Goal: Information Seeking & Learning: Learn about a topic

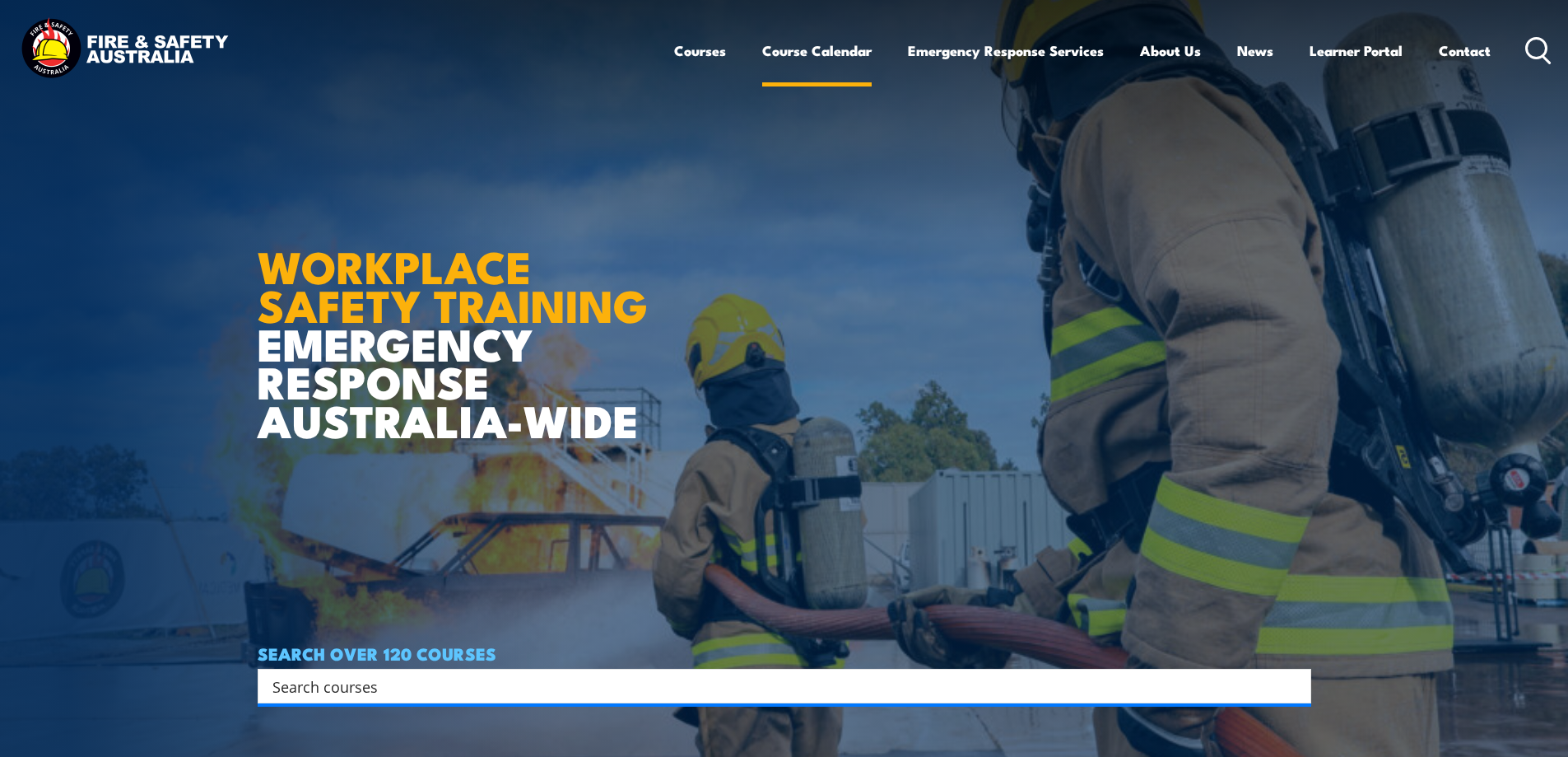
click at [830, 55] on link "Course Calendar" at bounding box center [817, 50] width 110 height 44
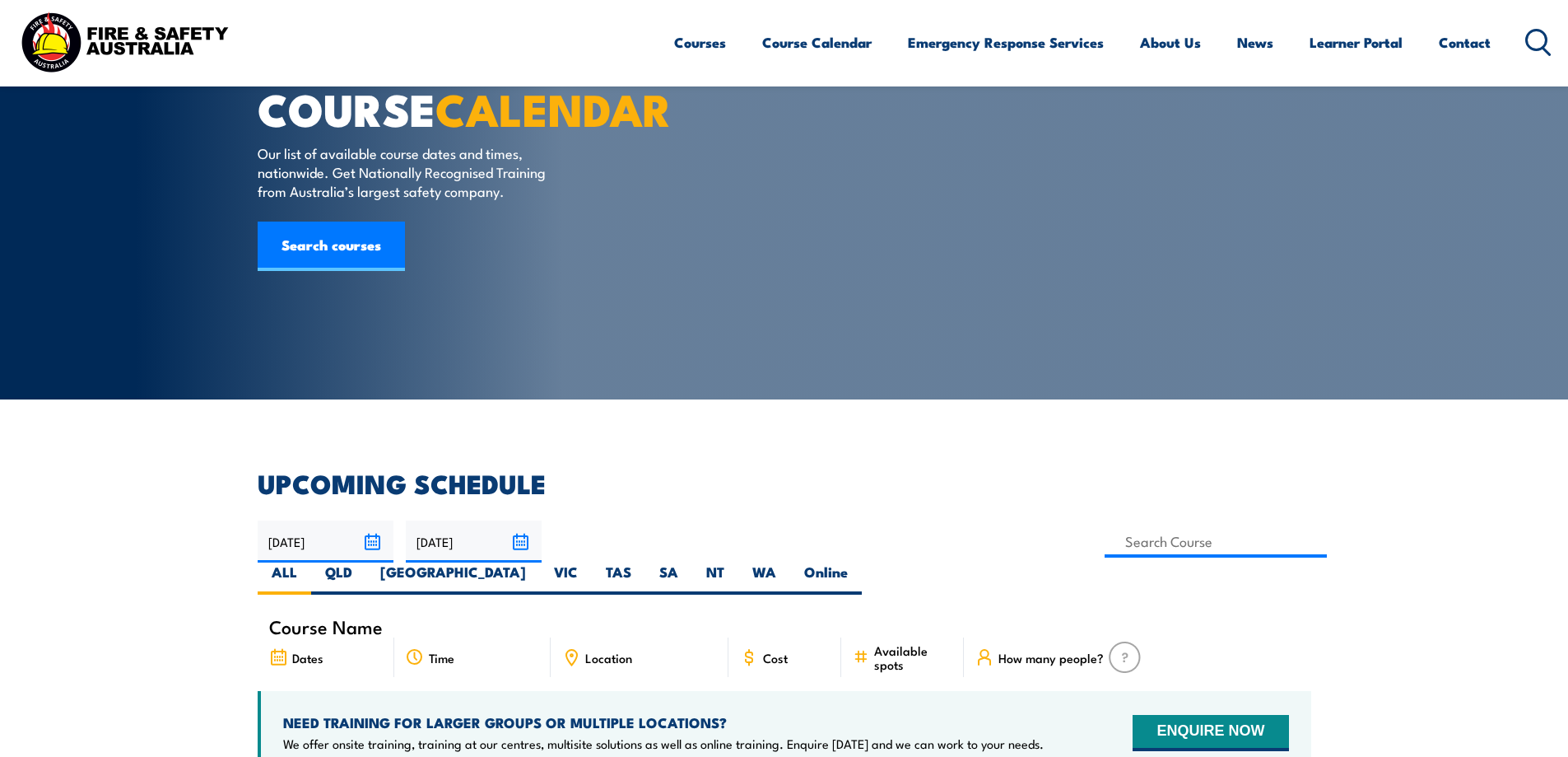
scroll to position [83, 0]
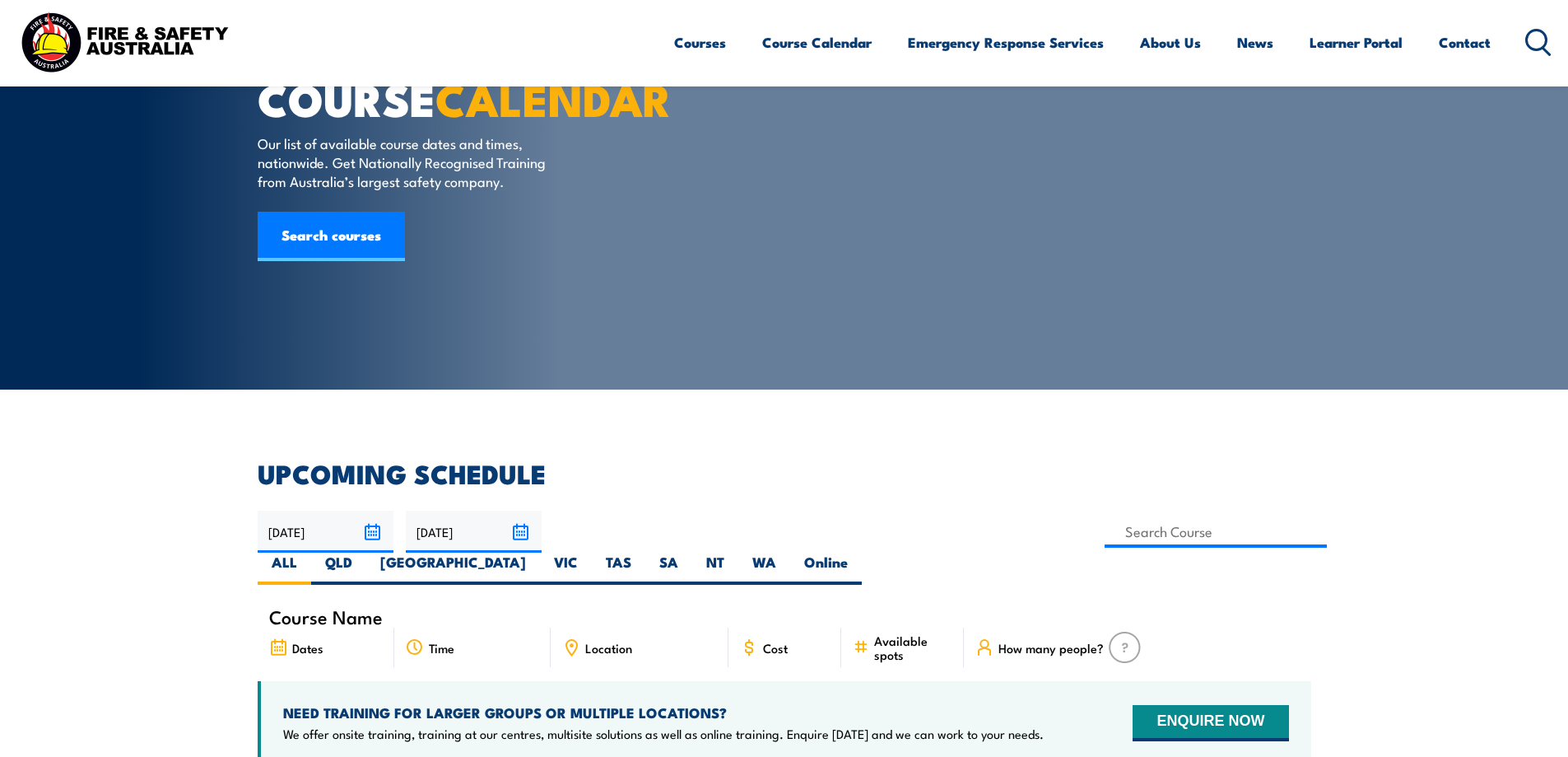
click at [619, 641] on span "Location" at bounding box center [609, 647] width 47 height 14
click at [575, 638] on icon at bounding box center [572, 647] width 19 height 19
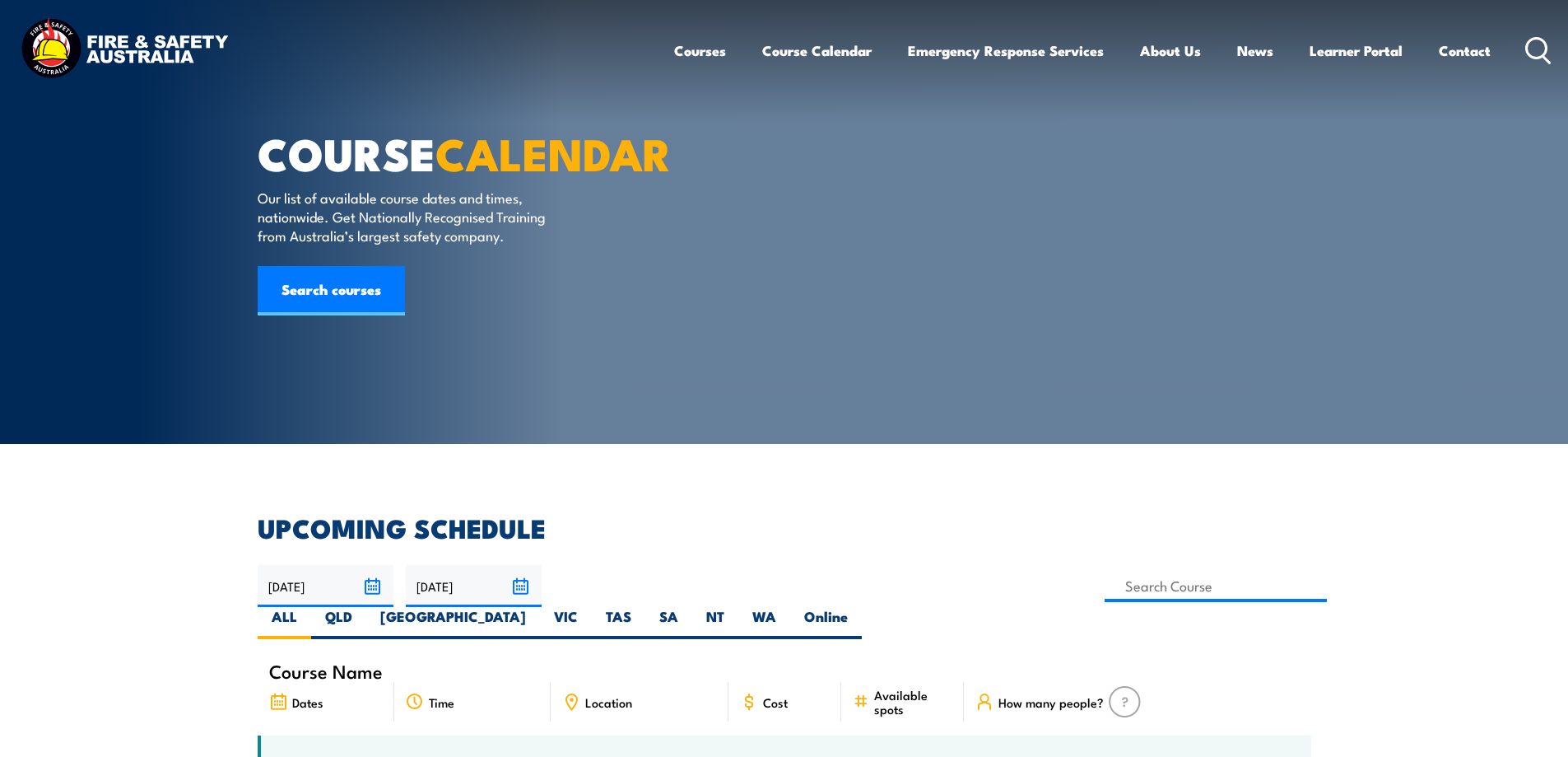
scroll to position [0, 0]
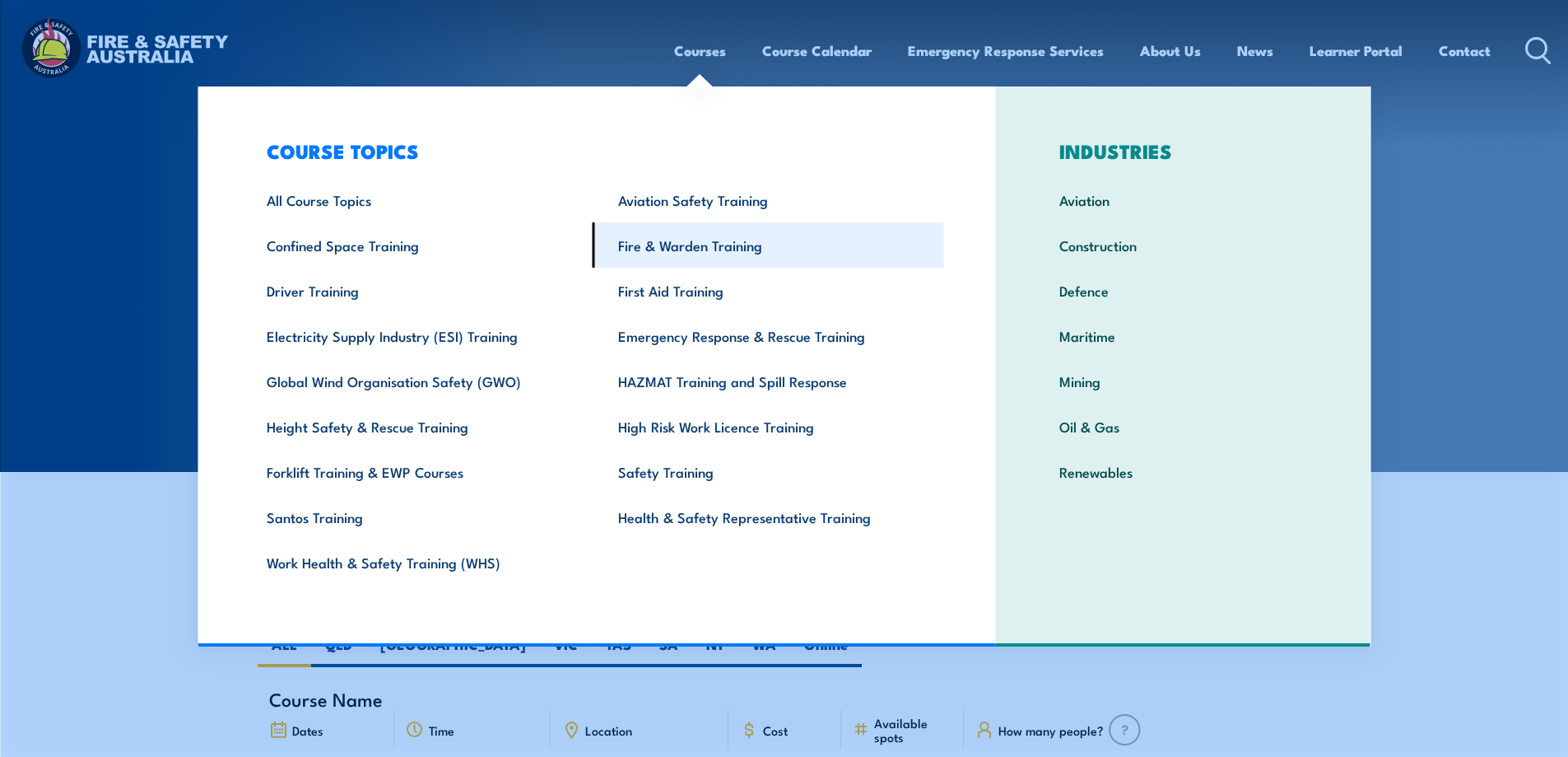
click at [716, 243] on link "Fire & Warden Training" at bounding box center [768, 244] width 352 height 46
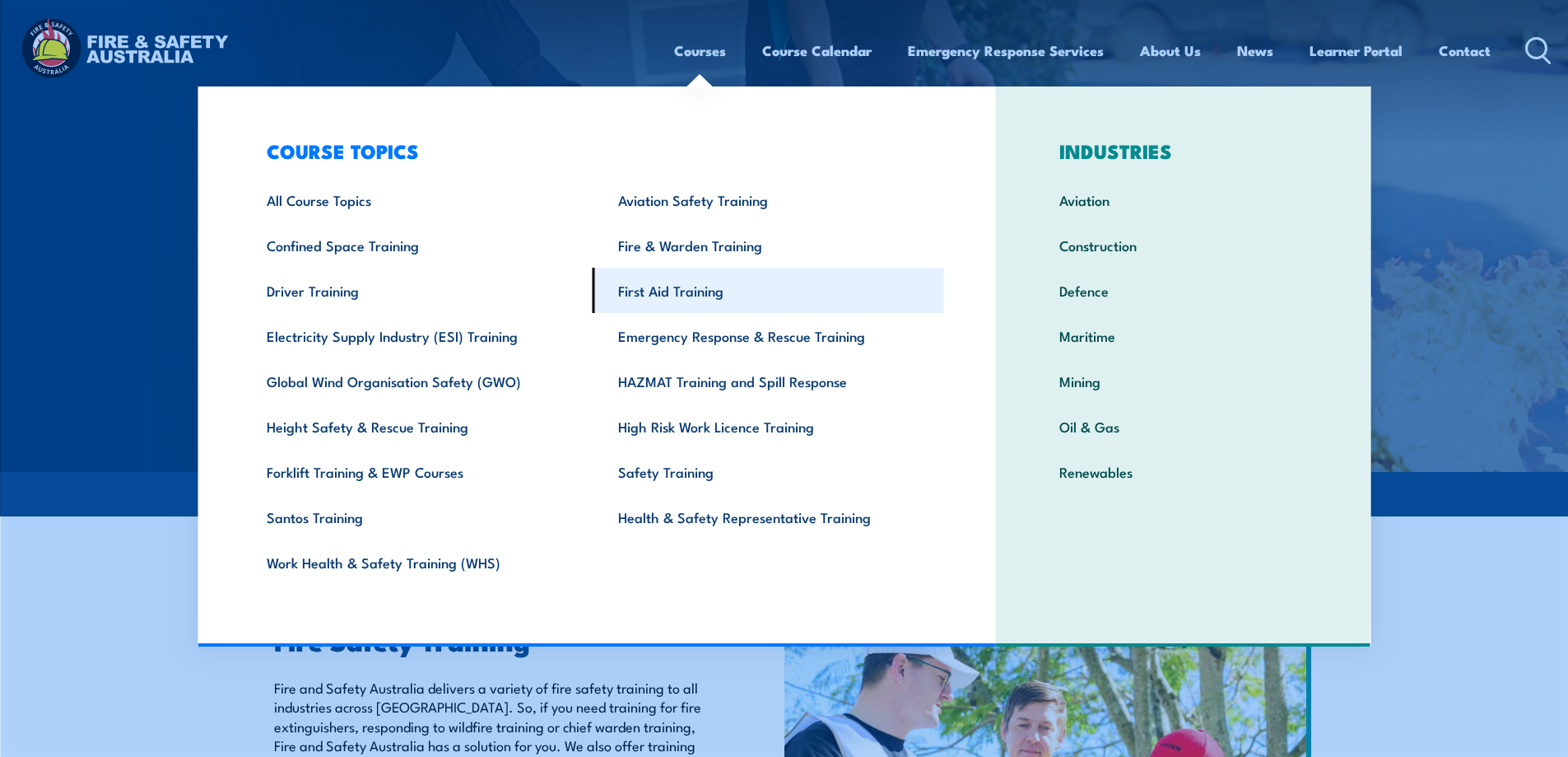
click at [698, 299] on link "First Aid Training" at bounding box center [768, 290] width 352 height 46
